Goal: Transaction & Acquisition: Book appointment/travel/reservation

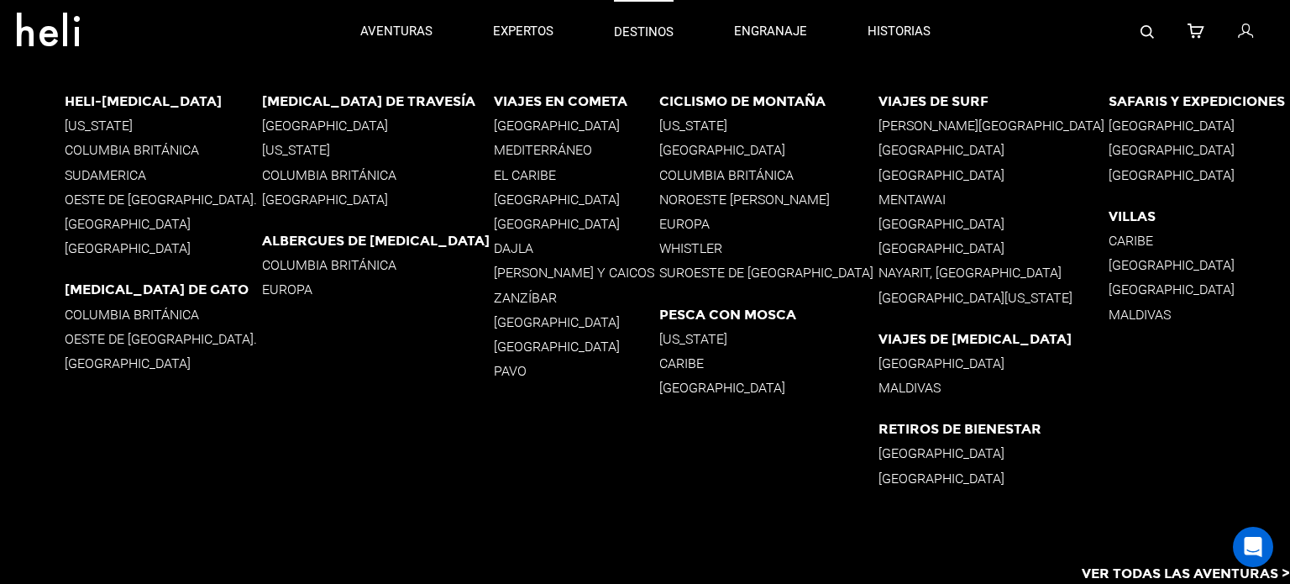
click at [668, 28] on font "destinos" at bounding box center [644, 31] width 60 height 15
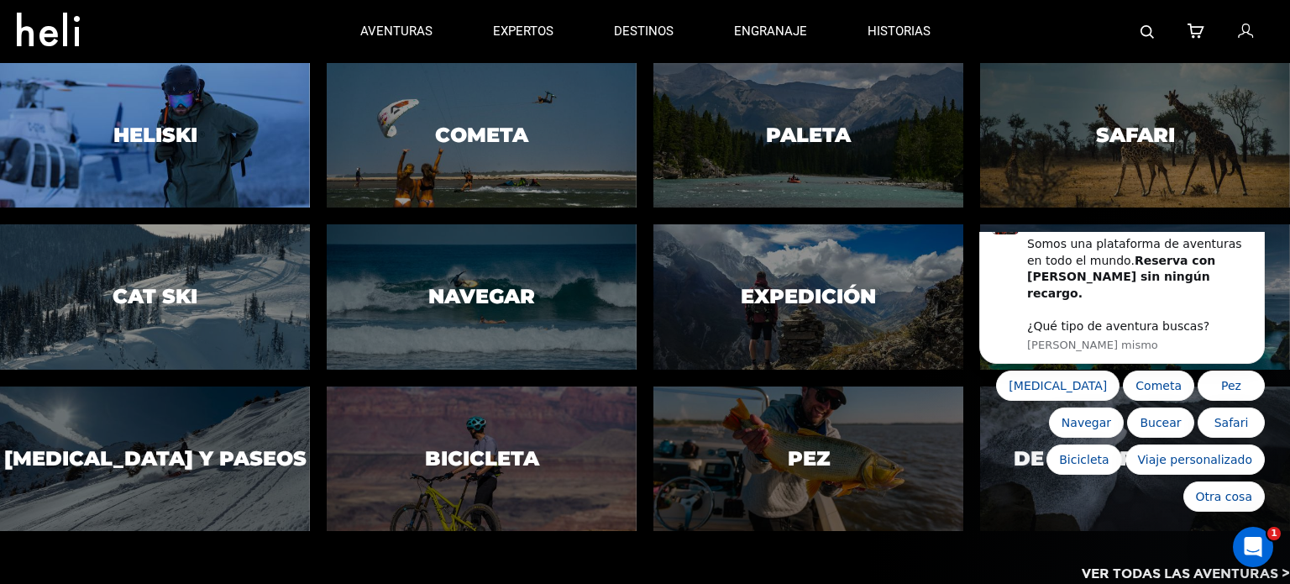
click at [149, 140] on font "Heliski" at bounding box center [155, 135] width 84 height 24
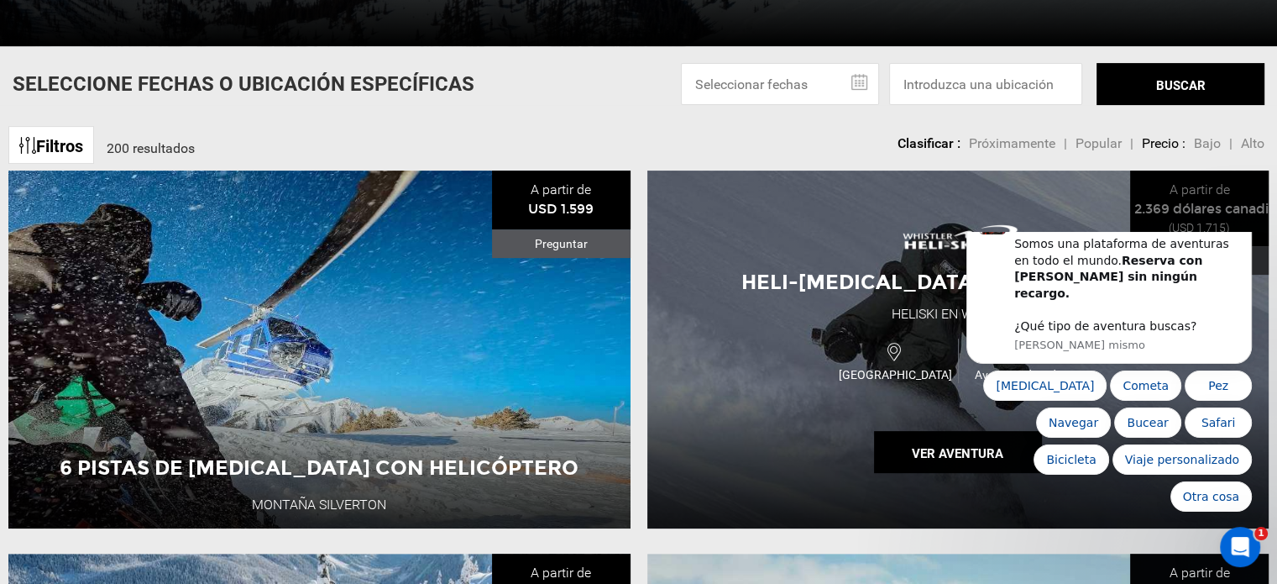
scroll to position [365, 0]
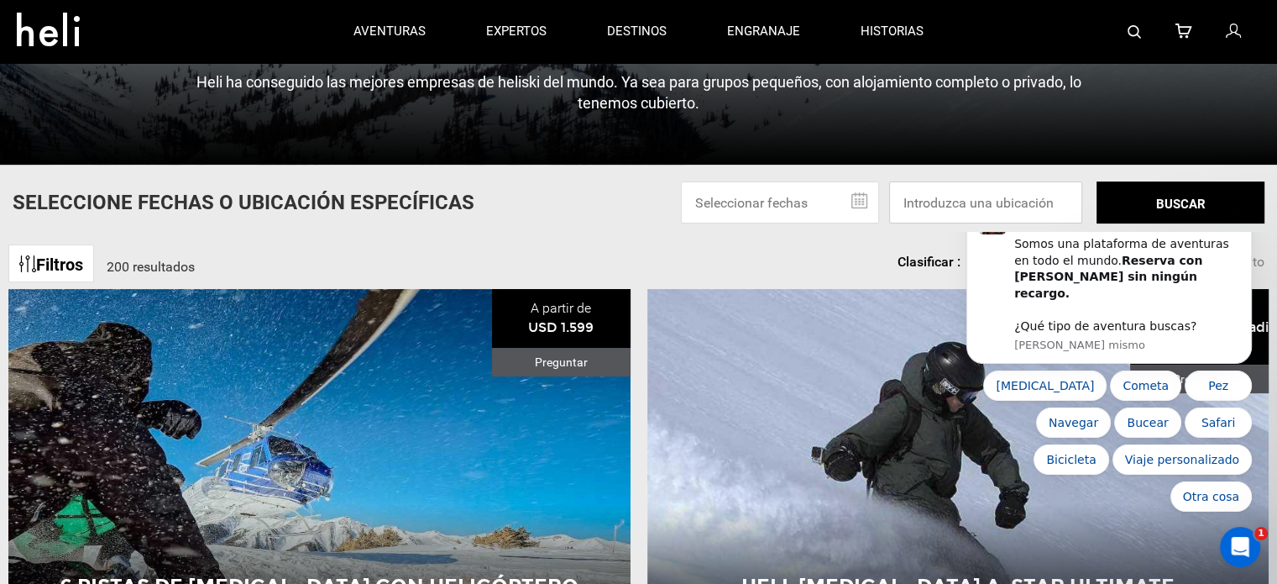
click at [1011, 194] on input at bounding box center [985, 202] width 193 height 42
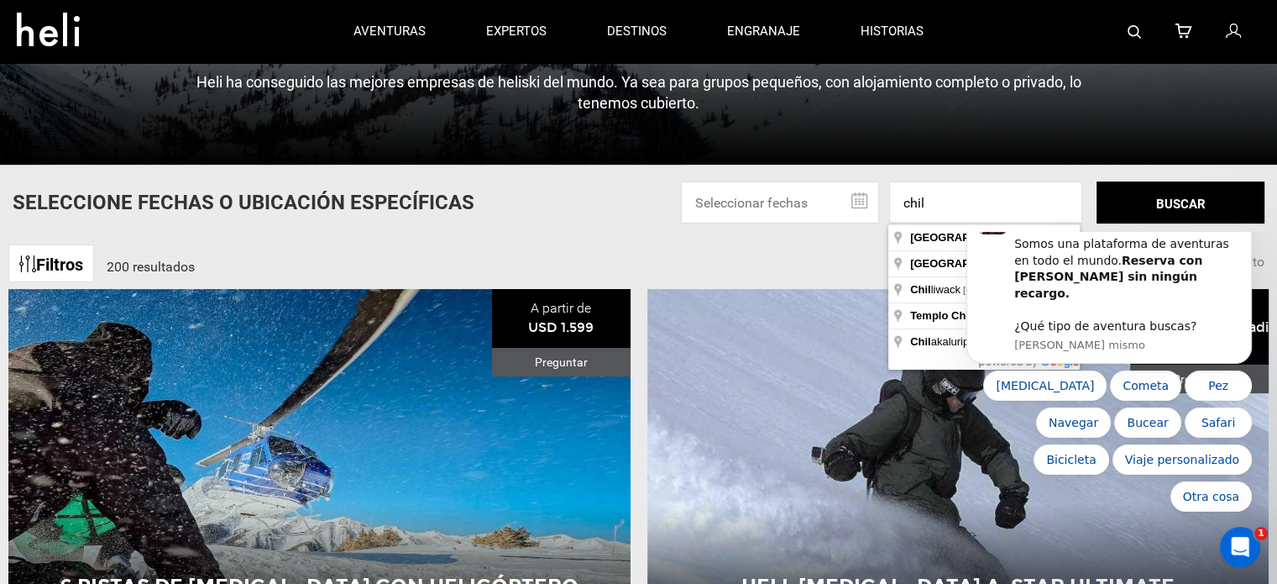
click at [960, 240] on body "¡Bienvenido a Heli! 👋 Somos una plataforma de aventuras en todo el mundo. Reser…" at bounding box center [1109, 377] width 323 height 276
click at [950, 210] on input "chil" at bounding box center [985, 202] width 193 height 42
type input "[GEOGRAPHIC_DATA]"
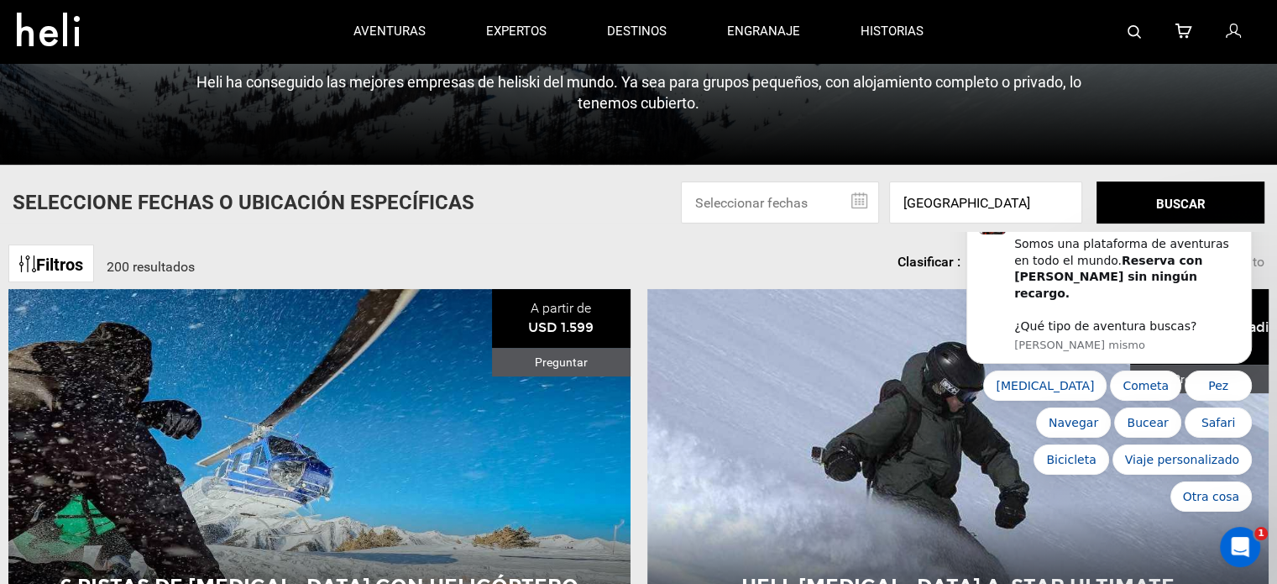
click at [1193, 199] on font "BUSCAR" at bounding box center [1182, 204] width 50 height 15
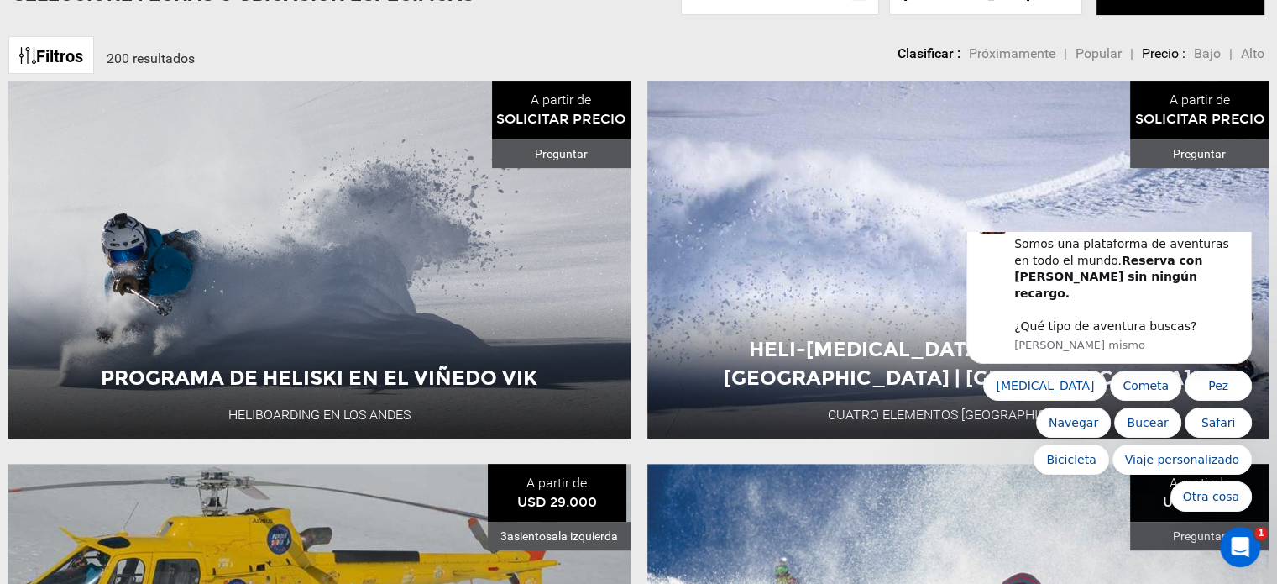
scroll to position [622, 0]
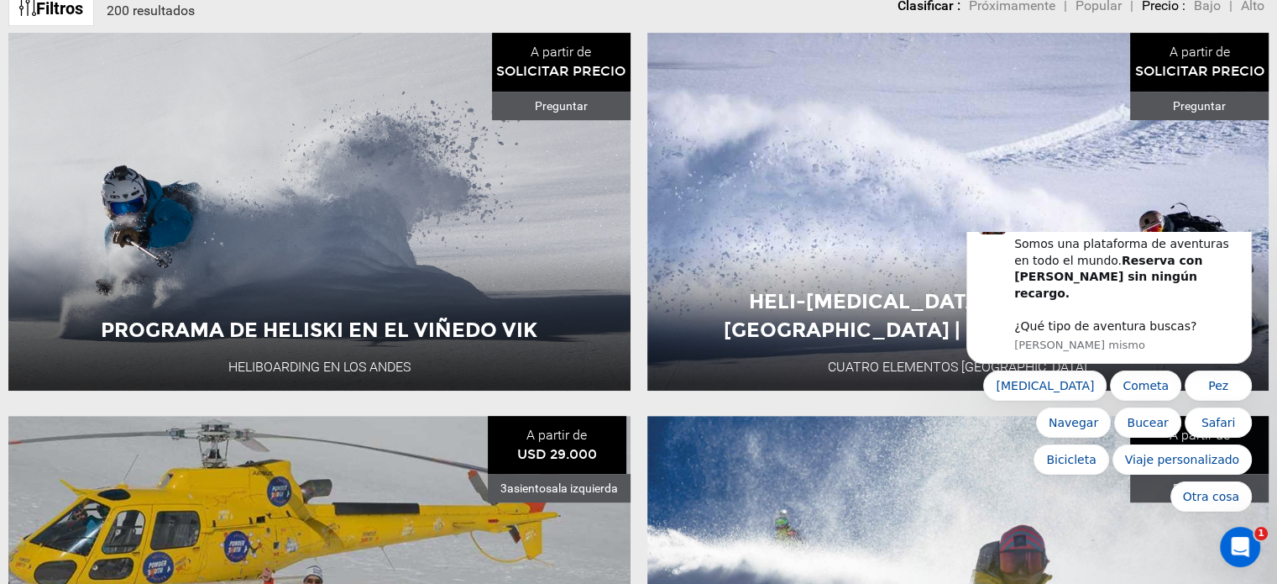
click at [1245, 202] on icon "Descartar notificación" at bounding box center [1247, 197] width 9 height 9
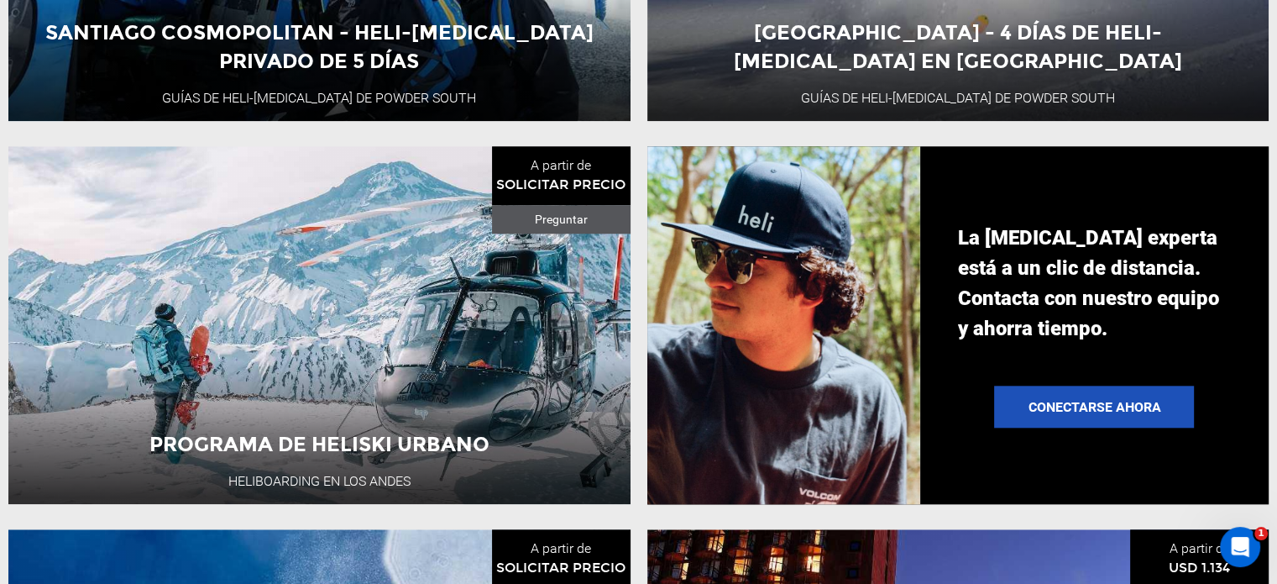
scroll to position [1658, 0]
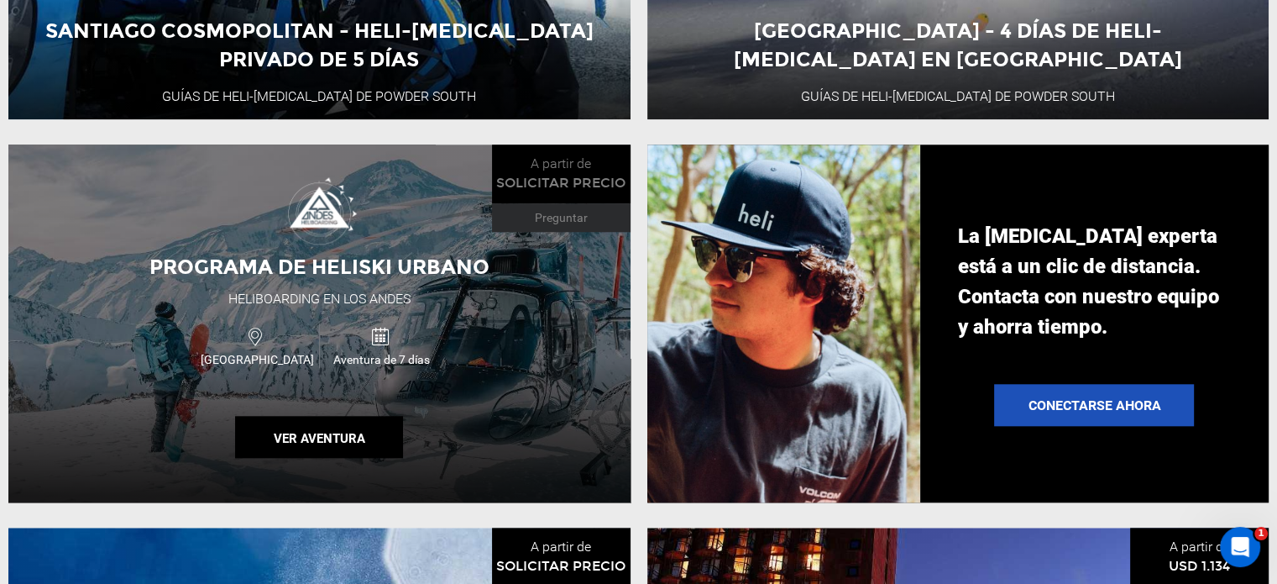
click at [477, 370] on div "Chile Aventura de 7 días" at bounding box center [319, 345] width 373 height 56
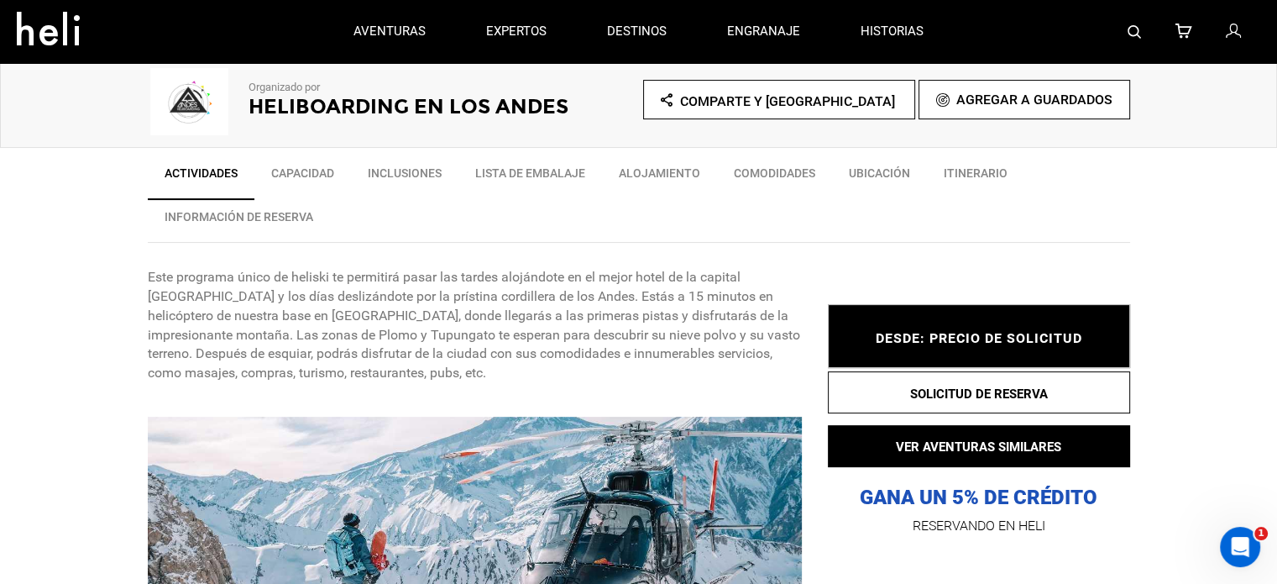
scroll to position [531, 0]
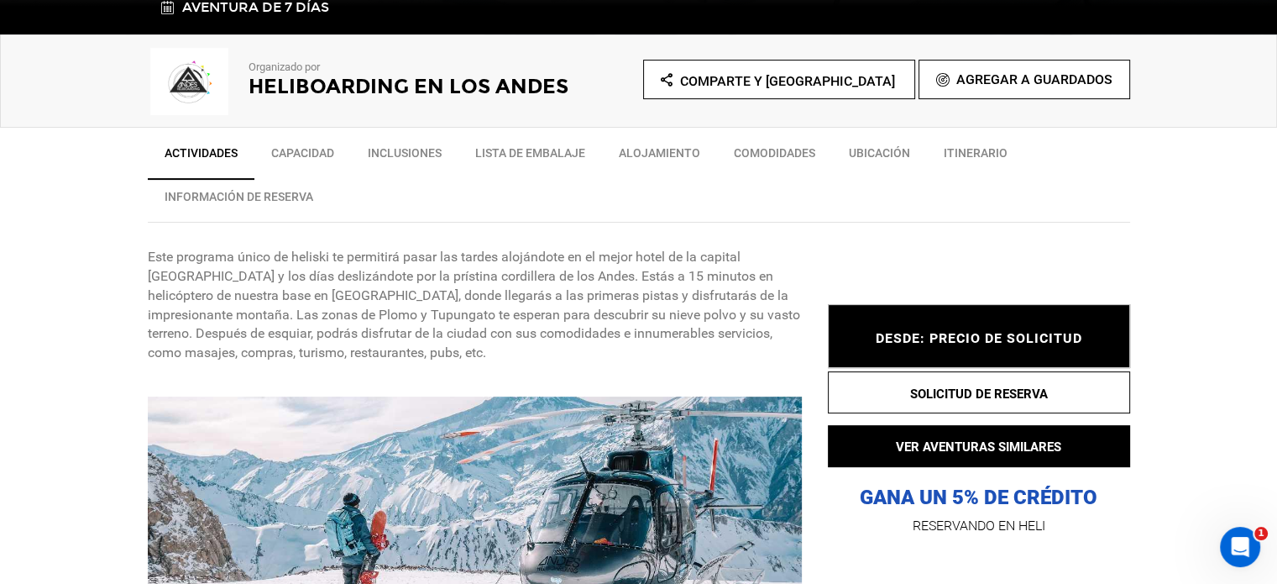
click at [859, 151] on font "Ubicación" at bounding box center [879, 152] width 61 height 13
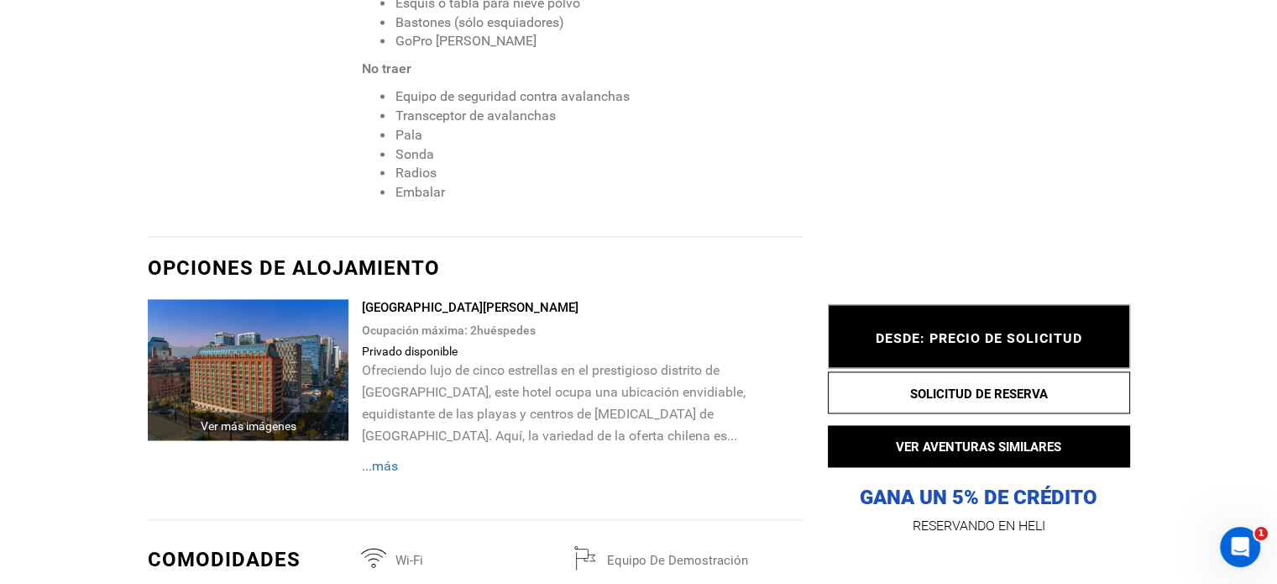
scroll to position [2405, 0]
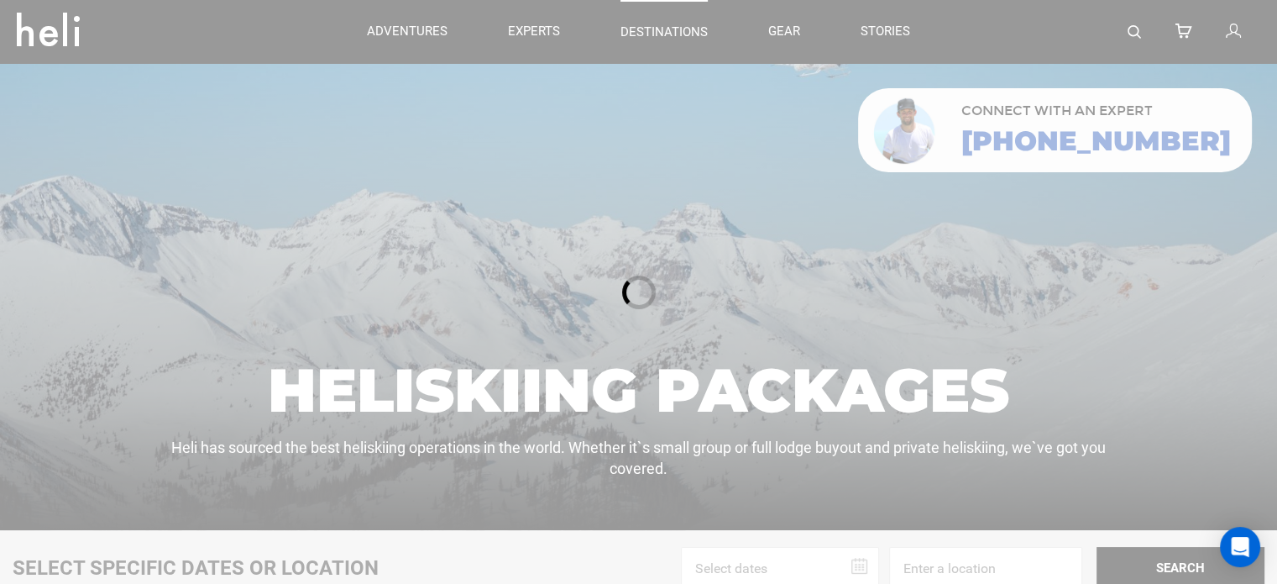
click at [681, 22] on div at bounding box center [638, 292] width 1277 height 584
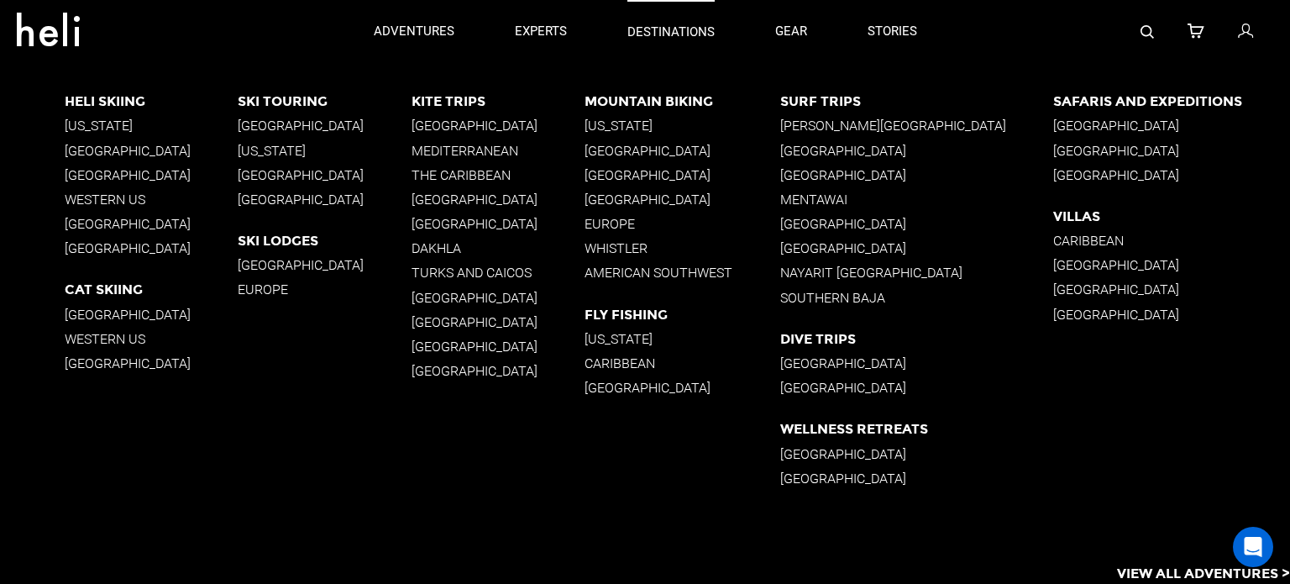
click at [680, 32] on p "destinations" at bounding box center [670, 33] width 87 height 18
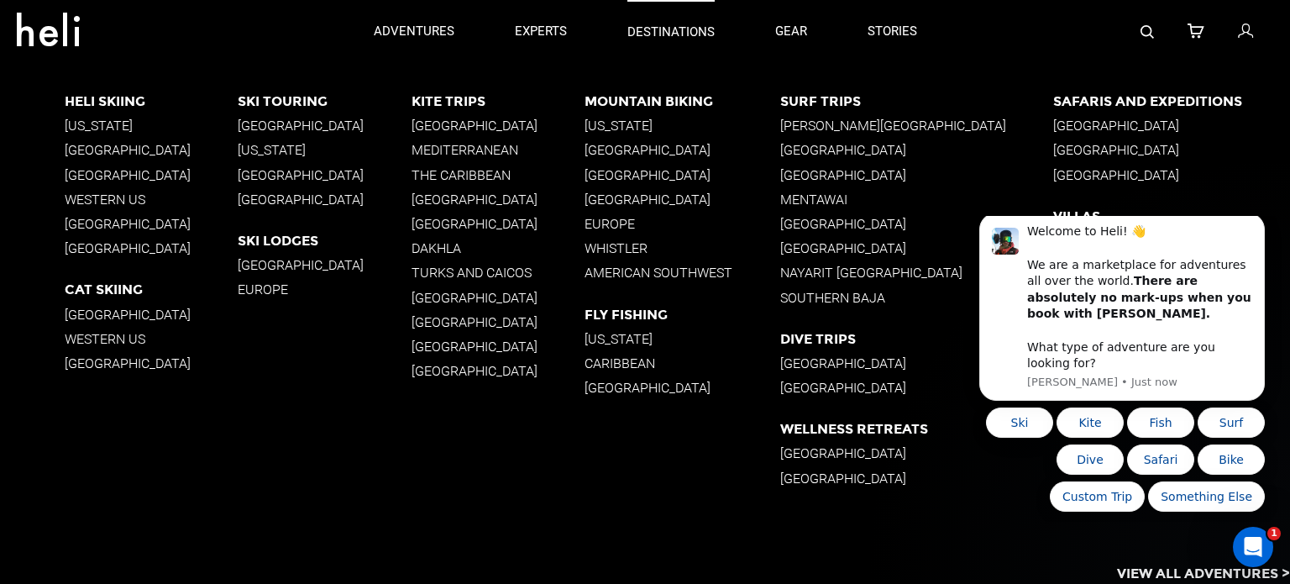
click at [680, 32] on p "destinations" at bounding box center [670, 33] width 87 height 18
click at [114, 100] on p "Heli Skiing" at bounding box center [152, 101] width 174 height 16
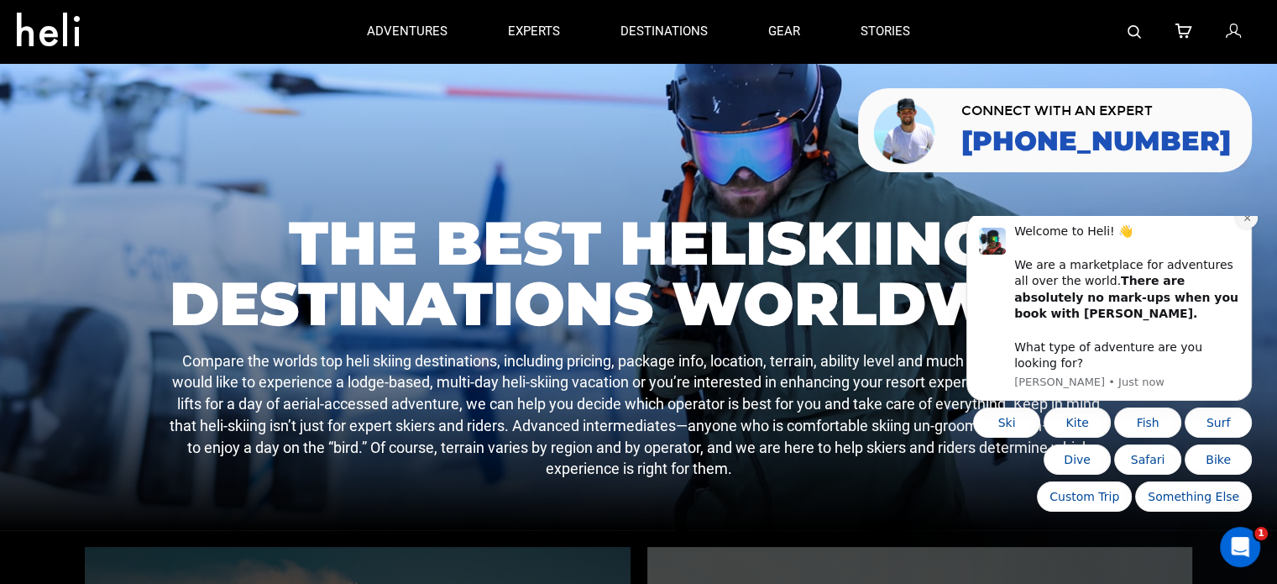
click at [1249, 223] on icon "Dismiss notification" at bounding box center [1247, 217] width 9 height 9
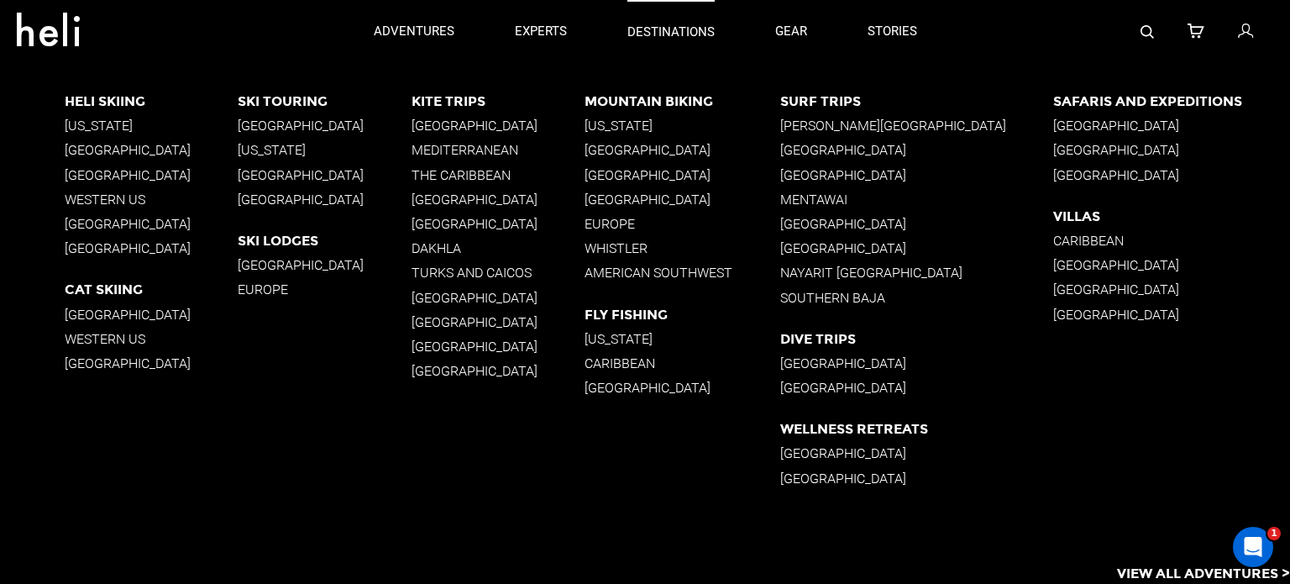
click at [650, 29] on p "destinations" at bounding box center [670, 33] width 87 height 18
click at [675, 27] on p "destinations" at bounding box center [670, 33] width 87 height 18
click at [101, 102] on p "Heli Skiing" at bounding box center [152, 101] width 174 height 16
click at [112, 91] on div "Heli Skiing [US_STATE] [GEOGRAPHIC_DATA] [GEOGRAPHIC_DATA] Western [GEOGRAPHIC_…" at bounding box center [677, 297] width 1225 height 469
click at [113, 100] on p "Heli Skiing" at bounding box center [152, 101] width 174 height 16
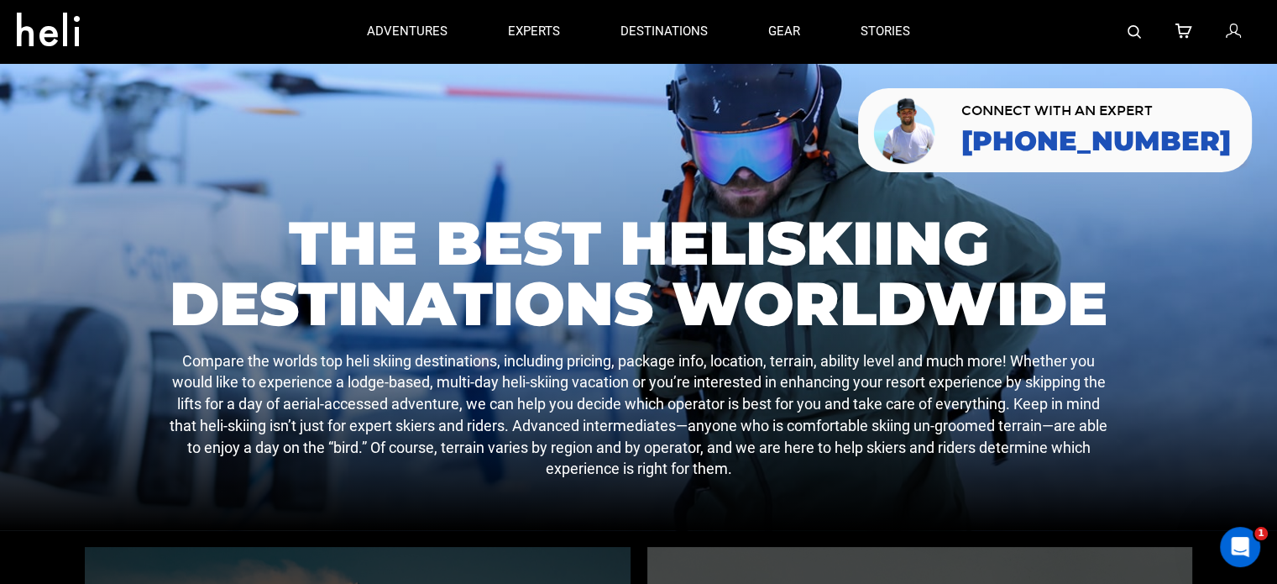
click at [1235, 31] on icon at bounding box center [1232, 32] width 15 height 22
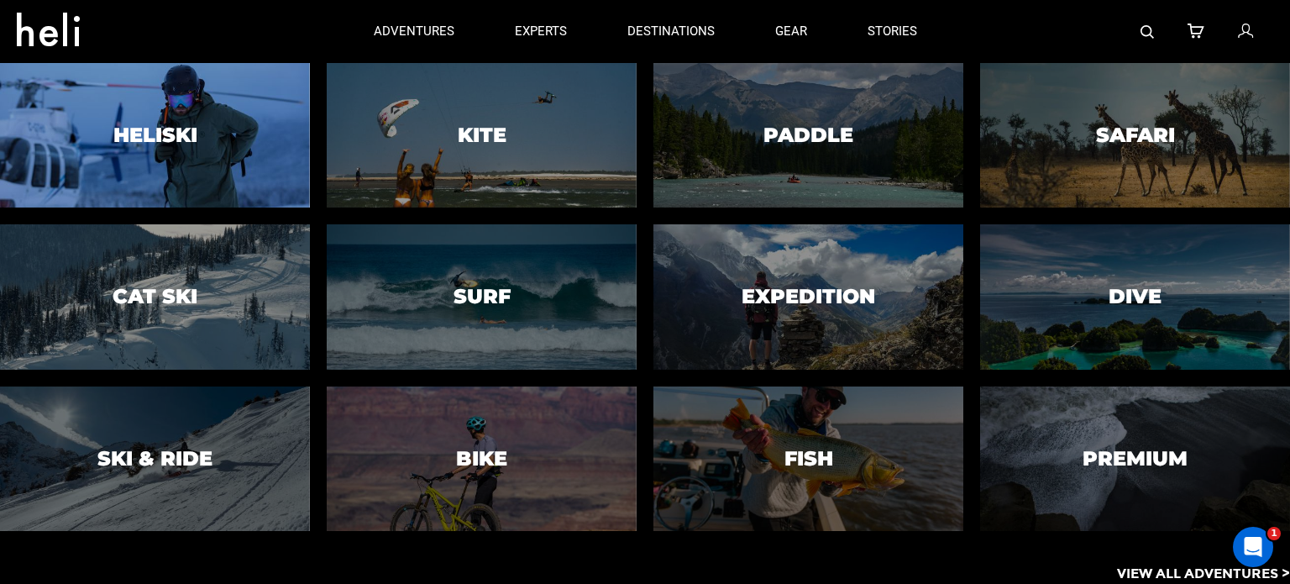
click at [217, 118] on div at bounding box center [155, 135] width 316 height 148
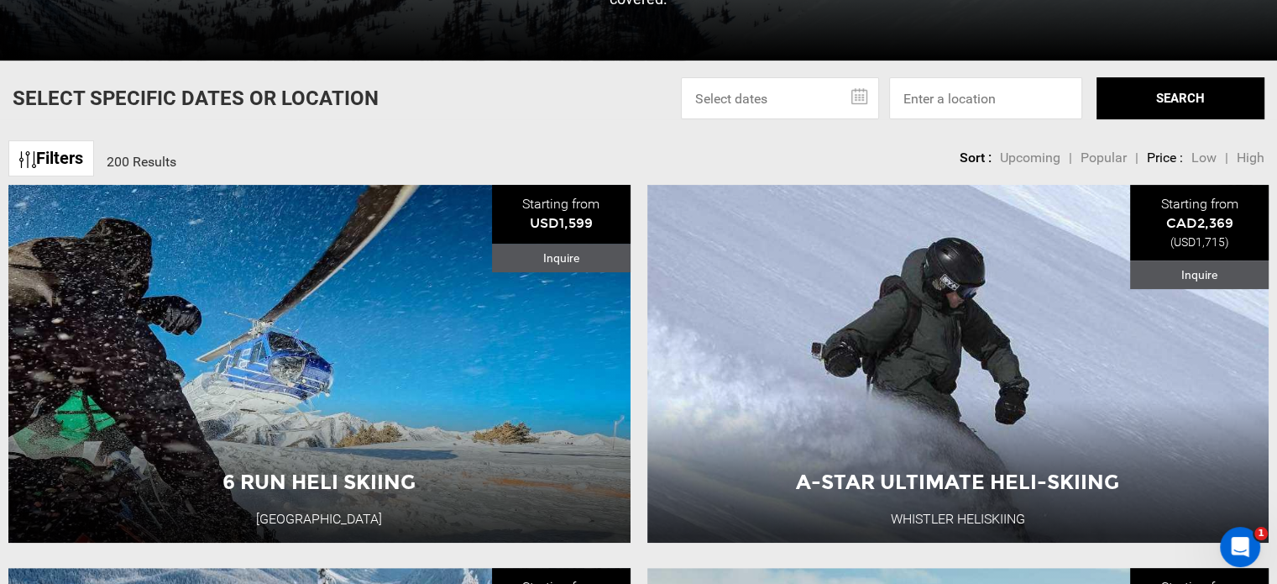
scroll to position [386, 0]
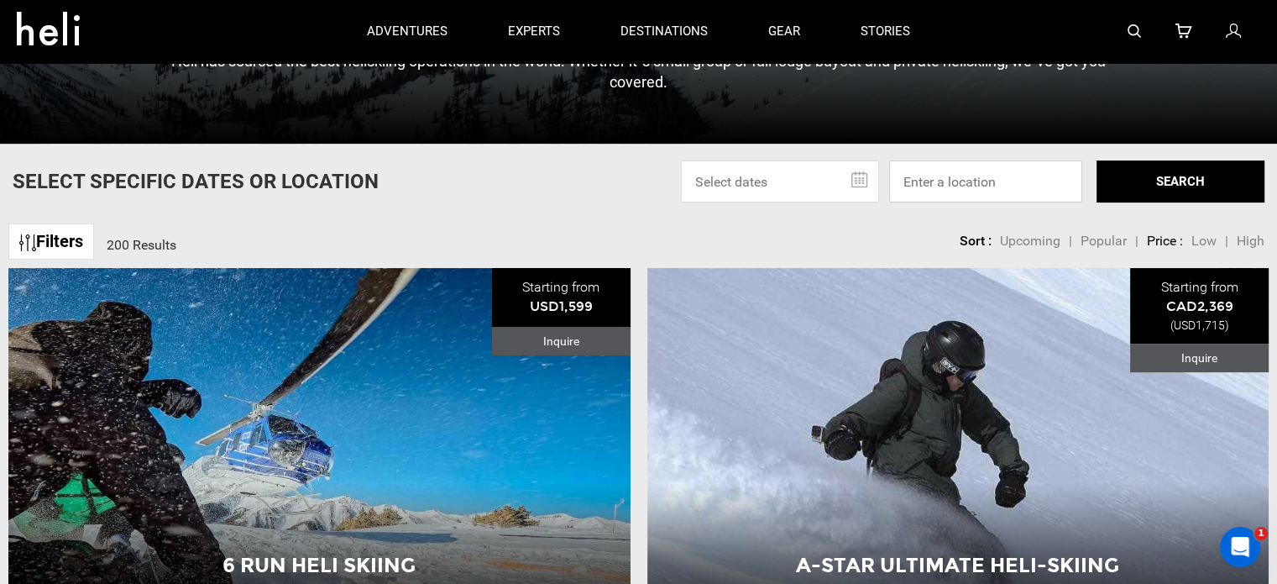
click at [947, 186] on input at bounding box center [985, 181] width 193 height 42
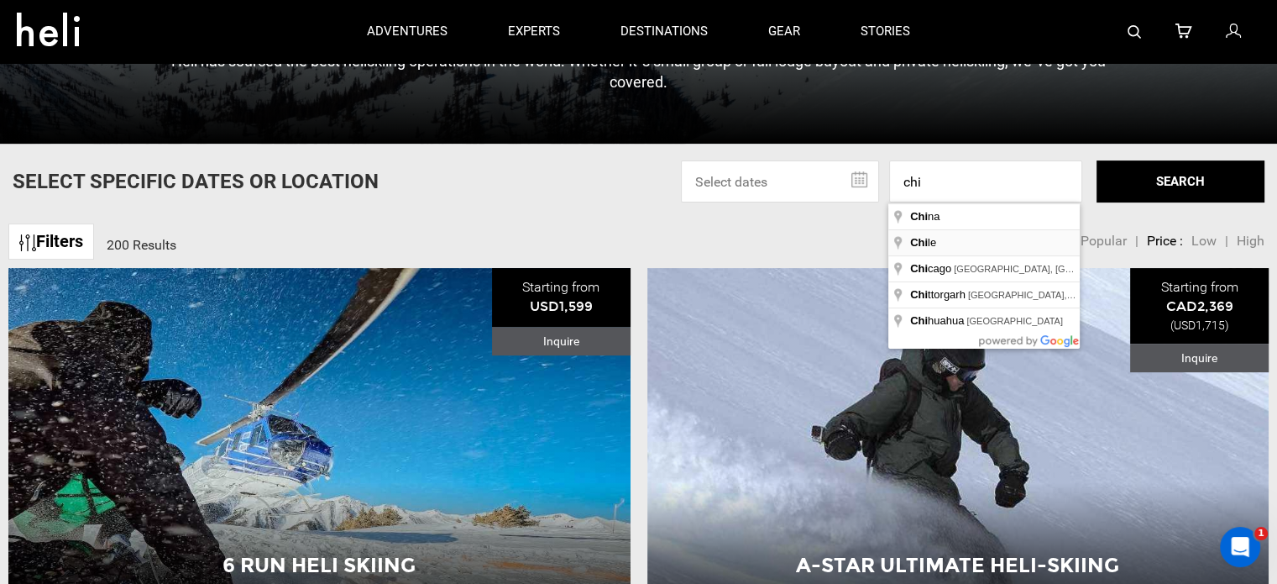
type input "[GEOGRAPHIC_DATA]"
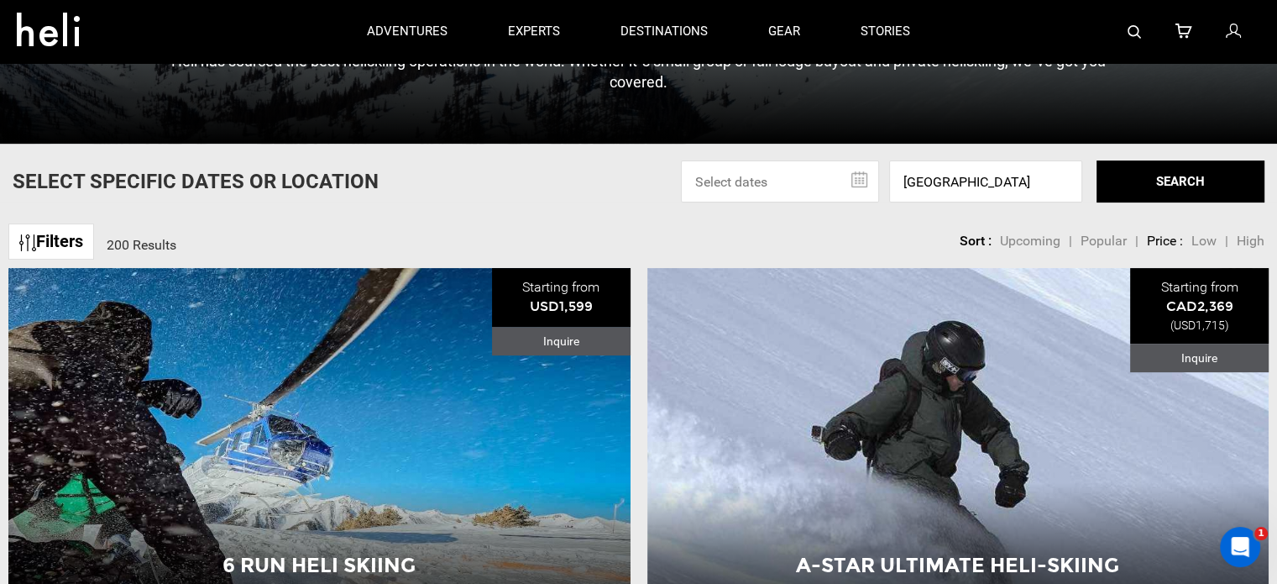
click at [1182, 167] on button "SEARCH" at bounding box center [1181, 181] width 168 height 42
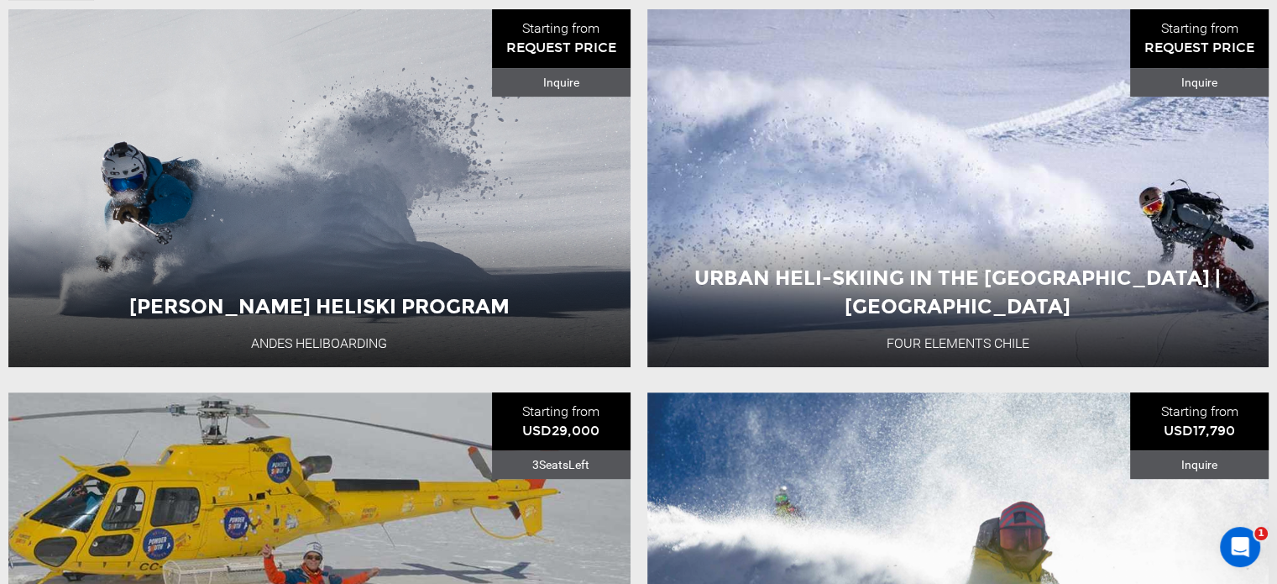
scroll to position [647, 0]
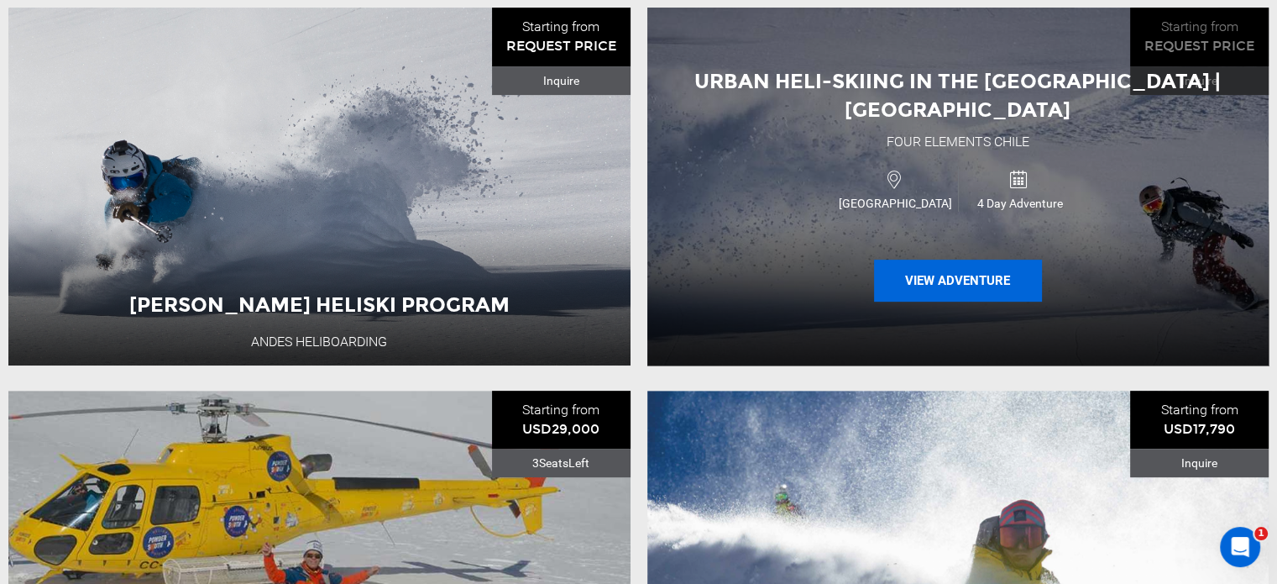
click at [964, 260] on button "View Adventure" at bounding box center [958, 281] width 168 height 42
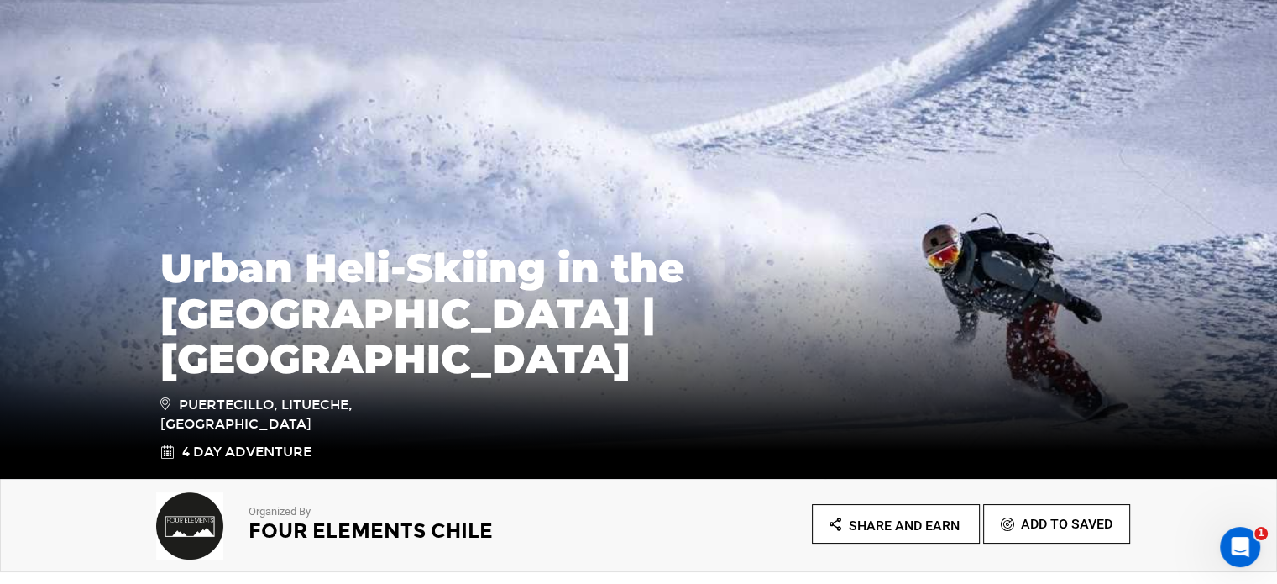
scroll to position [344, 0]
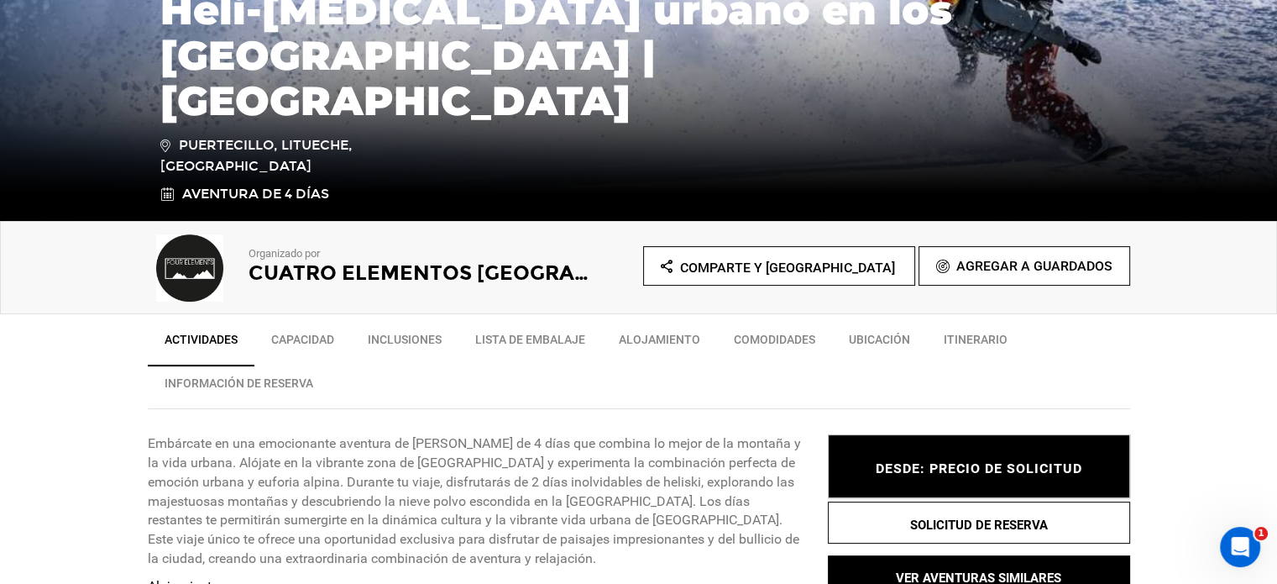
click at [430, 345] on font "Inclusiones" at bounding box center [405, 339] width 74 height 13
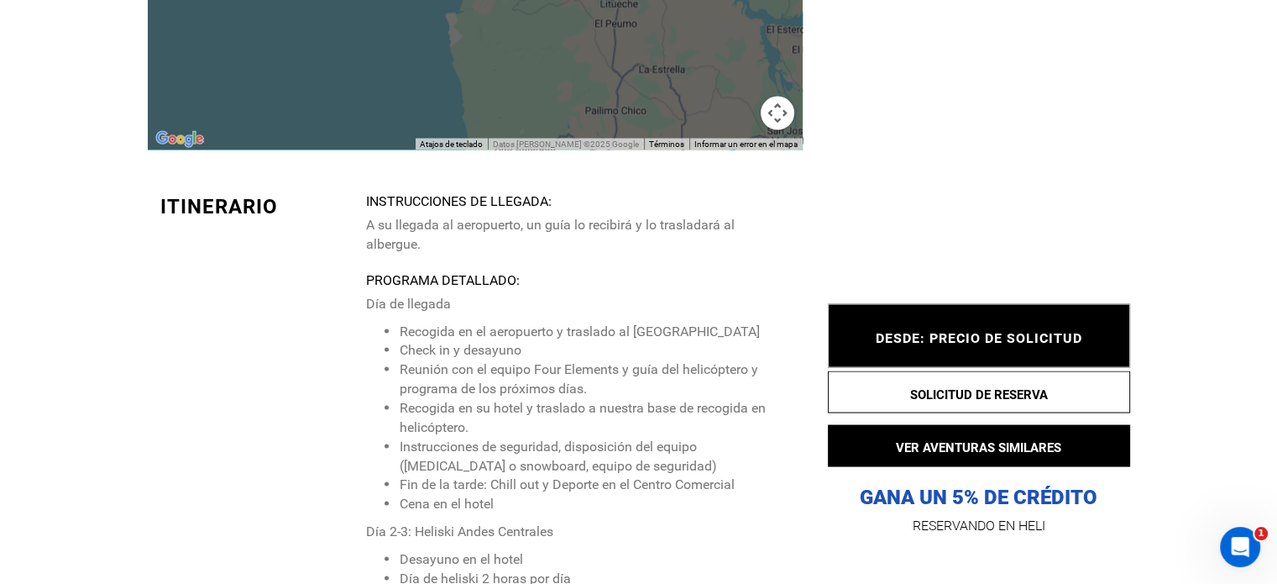
scroll to position [3227, 0]
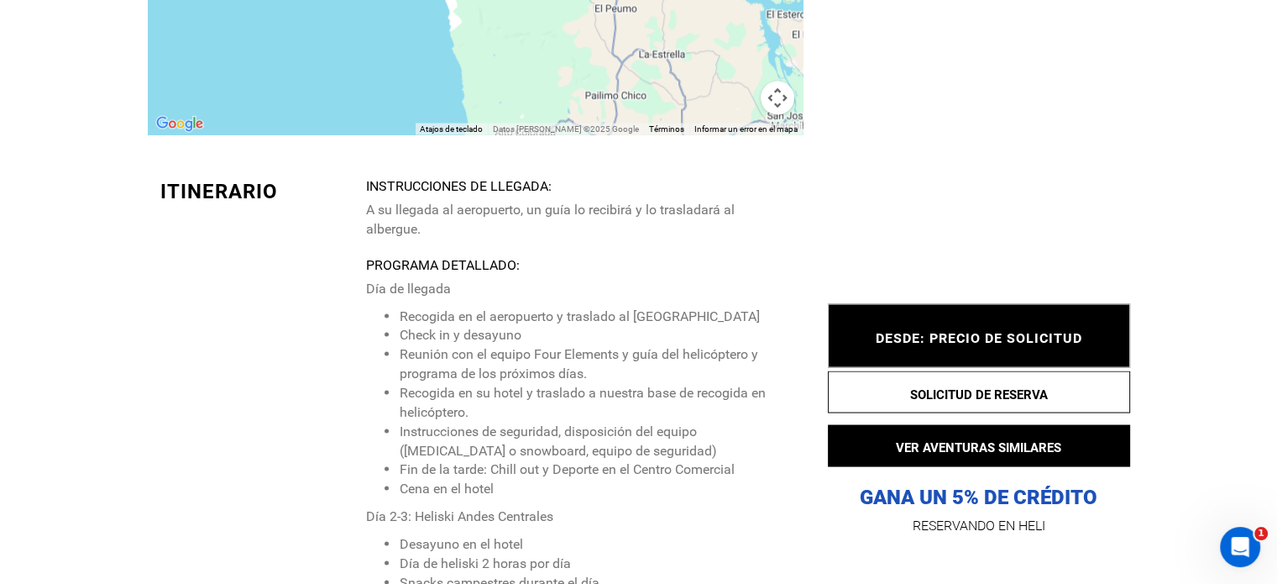
click at [365, 322] on ul "Recogida en el aeropuerto y traslado al [GEOGRAPHIC_DATA] Check in y desayuno R…" at bounding box center [577, 402] width 424 height 191
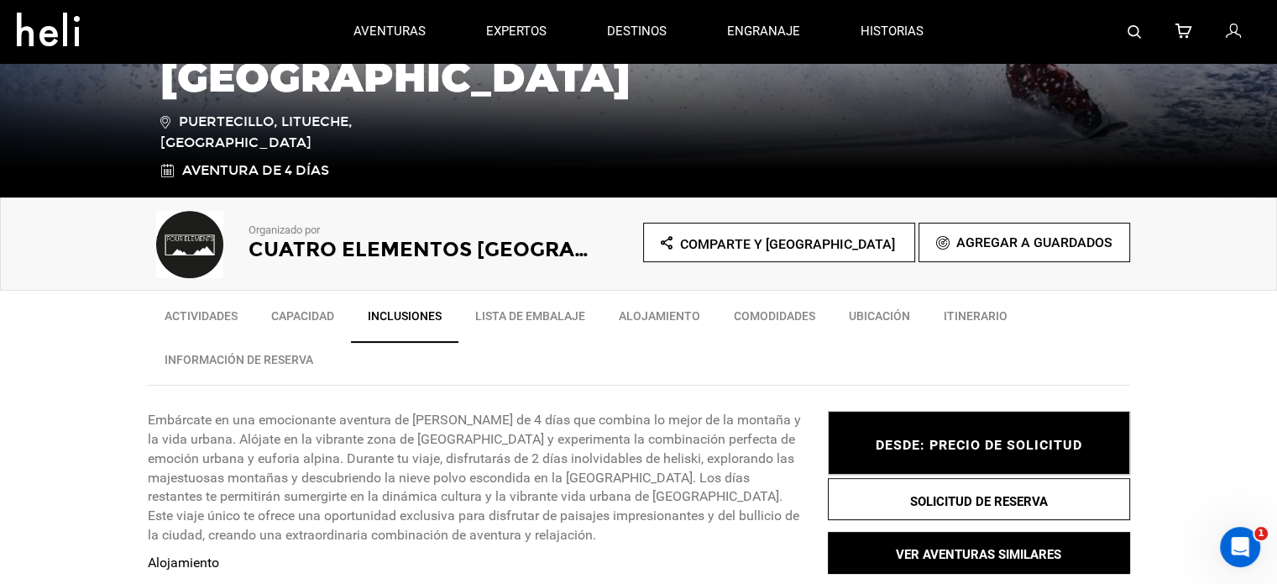
scroll to position [365, 0]
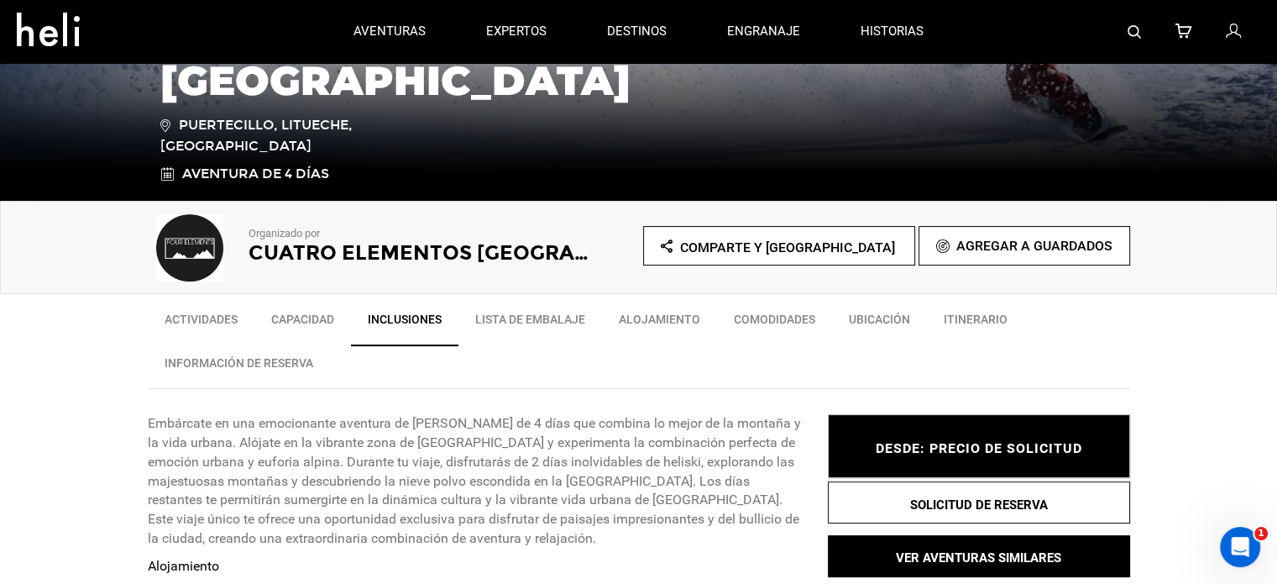
click at [893, 312] on font "Ubicación" at bounding box center [879, 318] width 61 height 13
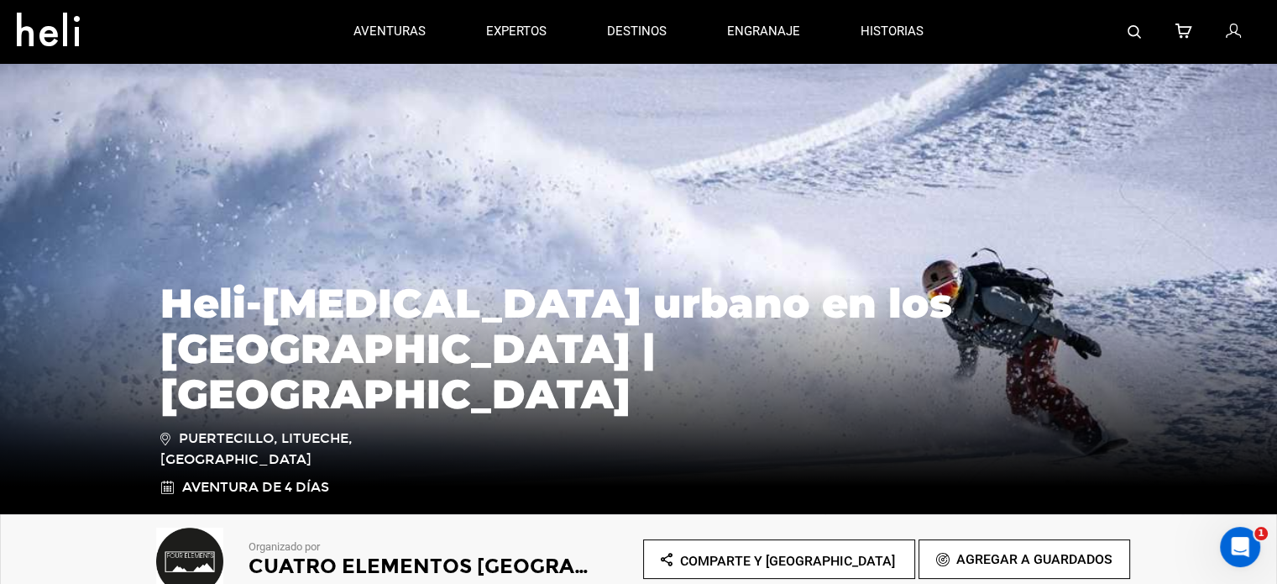
scroll to position [0, 0]
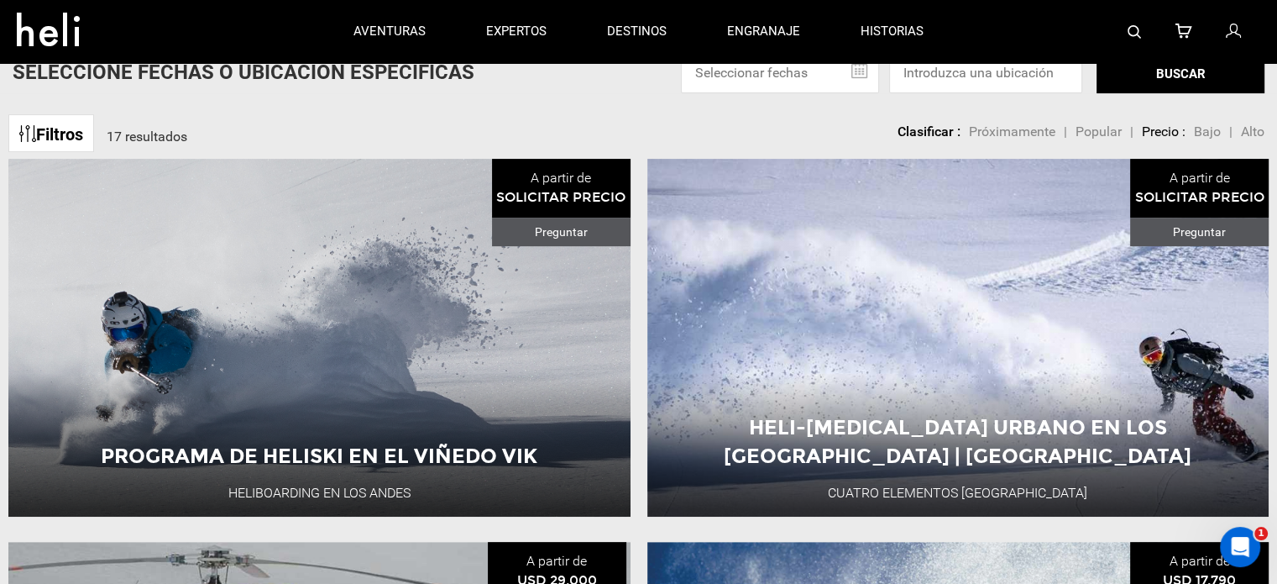
scroll to position [487, 0]
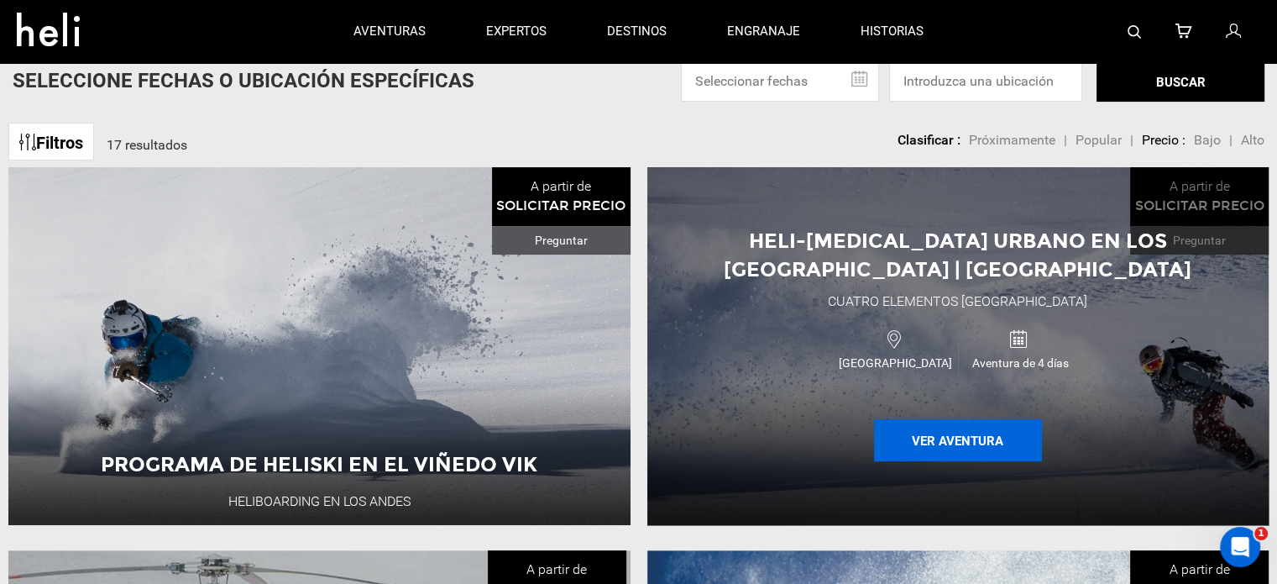
click at [900, 433] on button "Ver Aventura" at bounding box center [958, 440] width 168 height 42
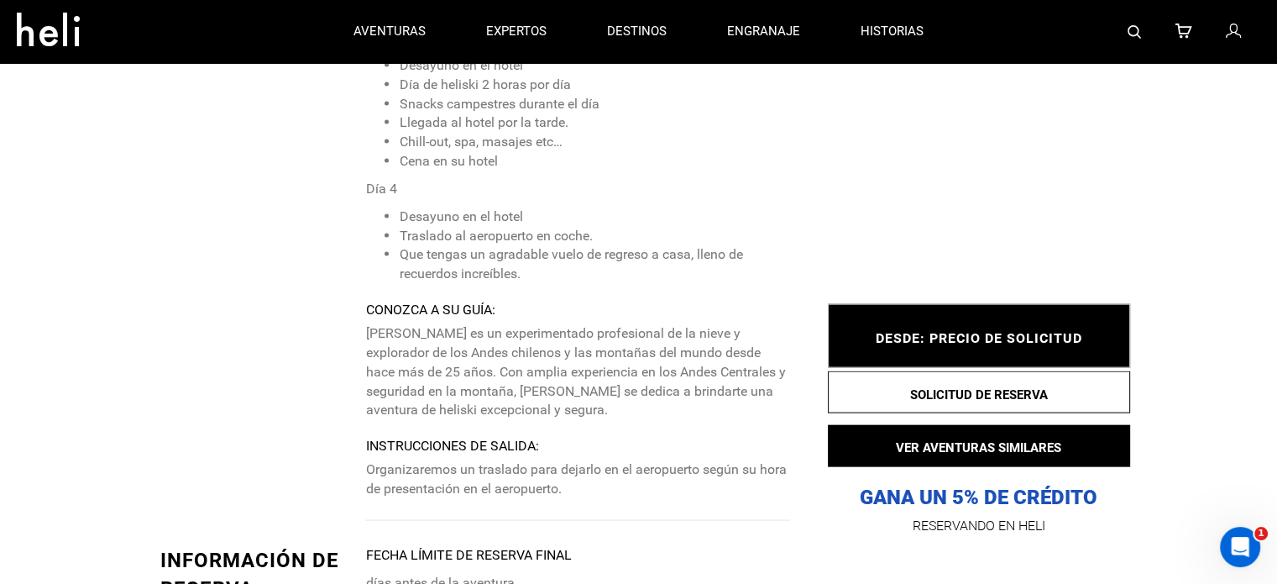
scroll to position [3705, 0]
